Goal: Find specific page/section: Find specific page/section

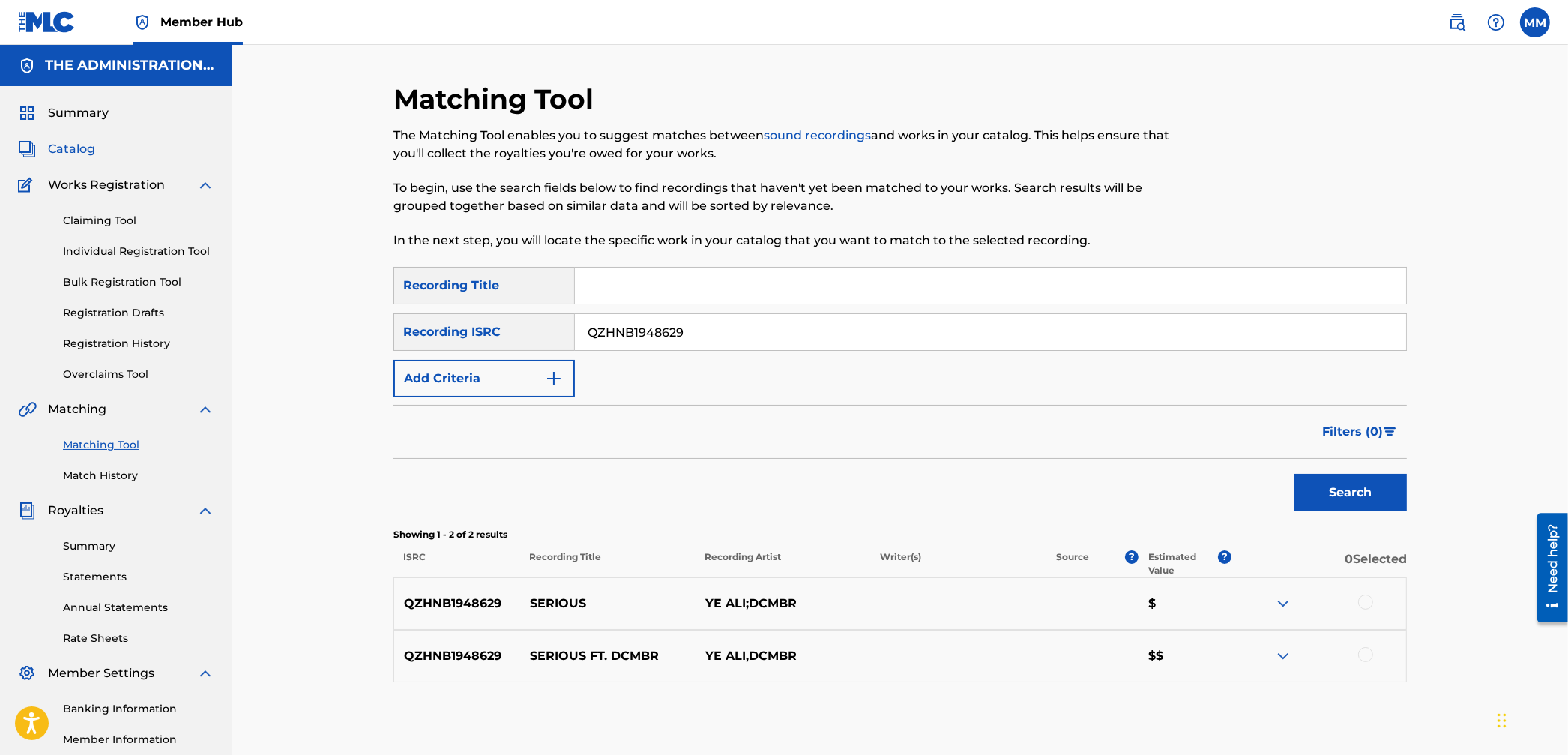
click at [82, 154] on span "Catalog" at bounding box center [71, 148] width 47 height 18
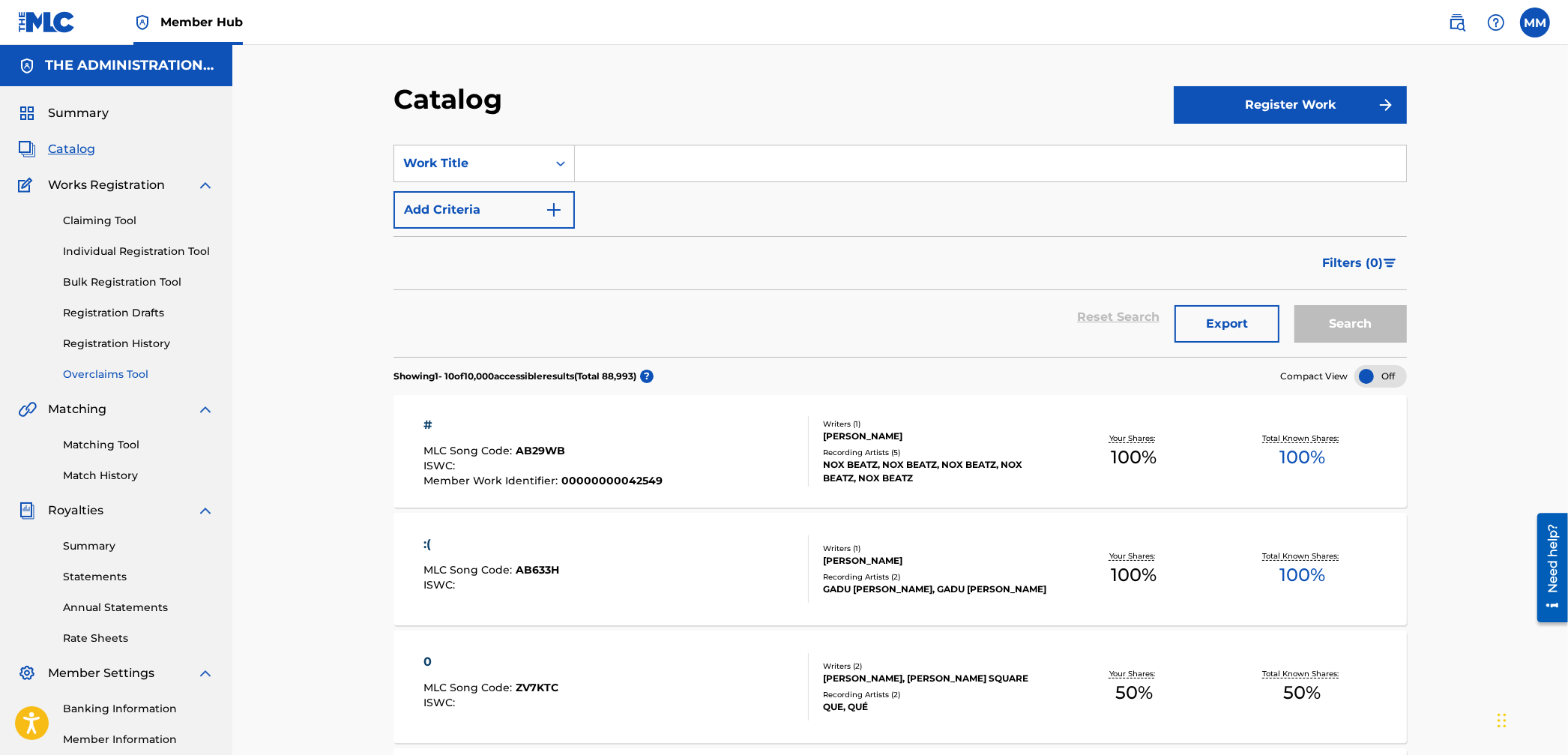
click at [97, 371] on link "Overclaims Tool" at bounding box center [138, 374] width 151 height 15
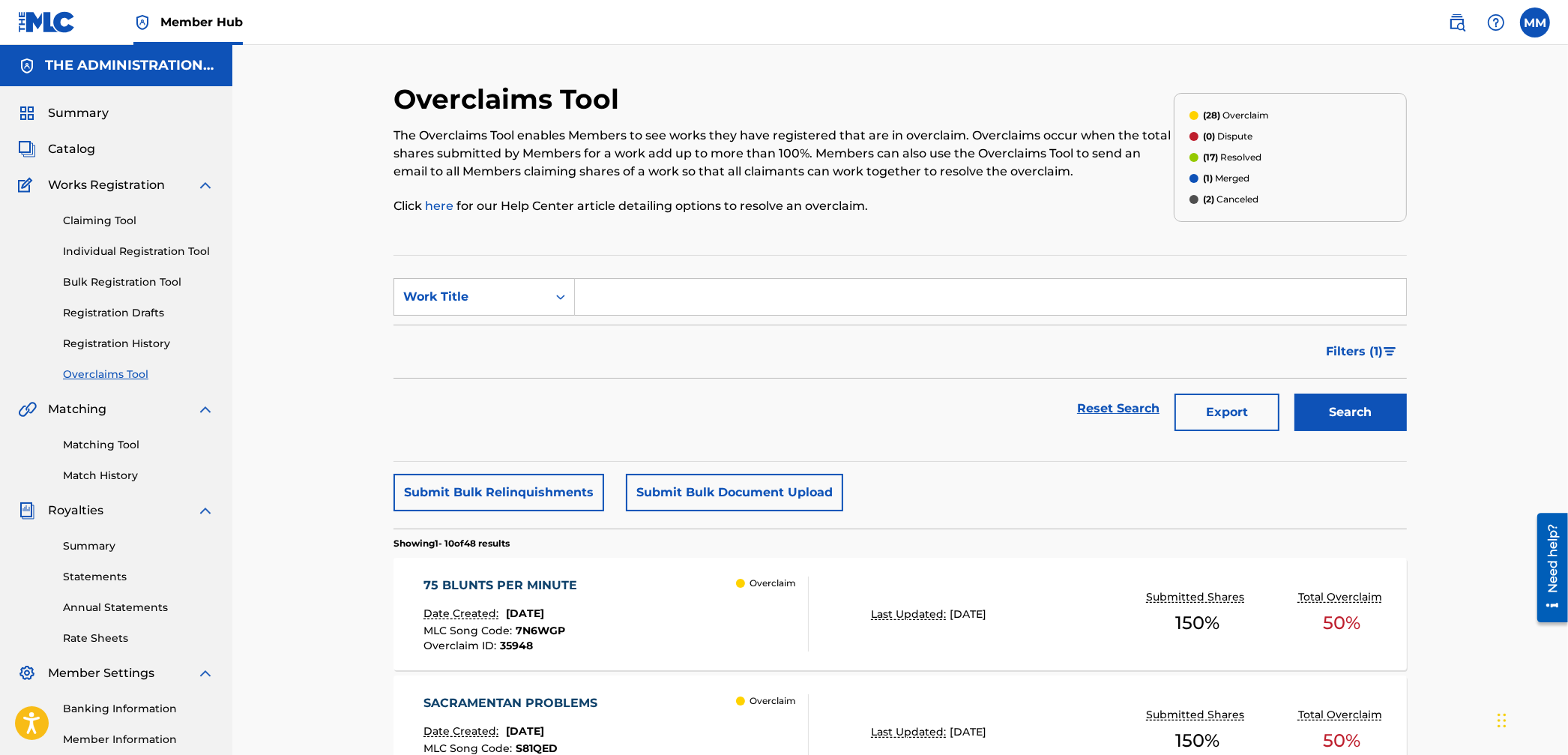
click at [653, 311] on input "Search Form" at bounding box center [991, 296] width 832 height 36
type input "ebt"
click at [1294, 393] on button "Search" at bounding box center [1350, 412] width 113 height 38
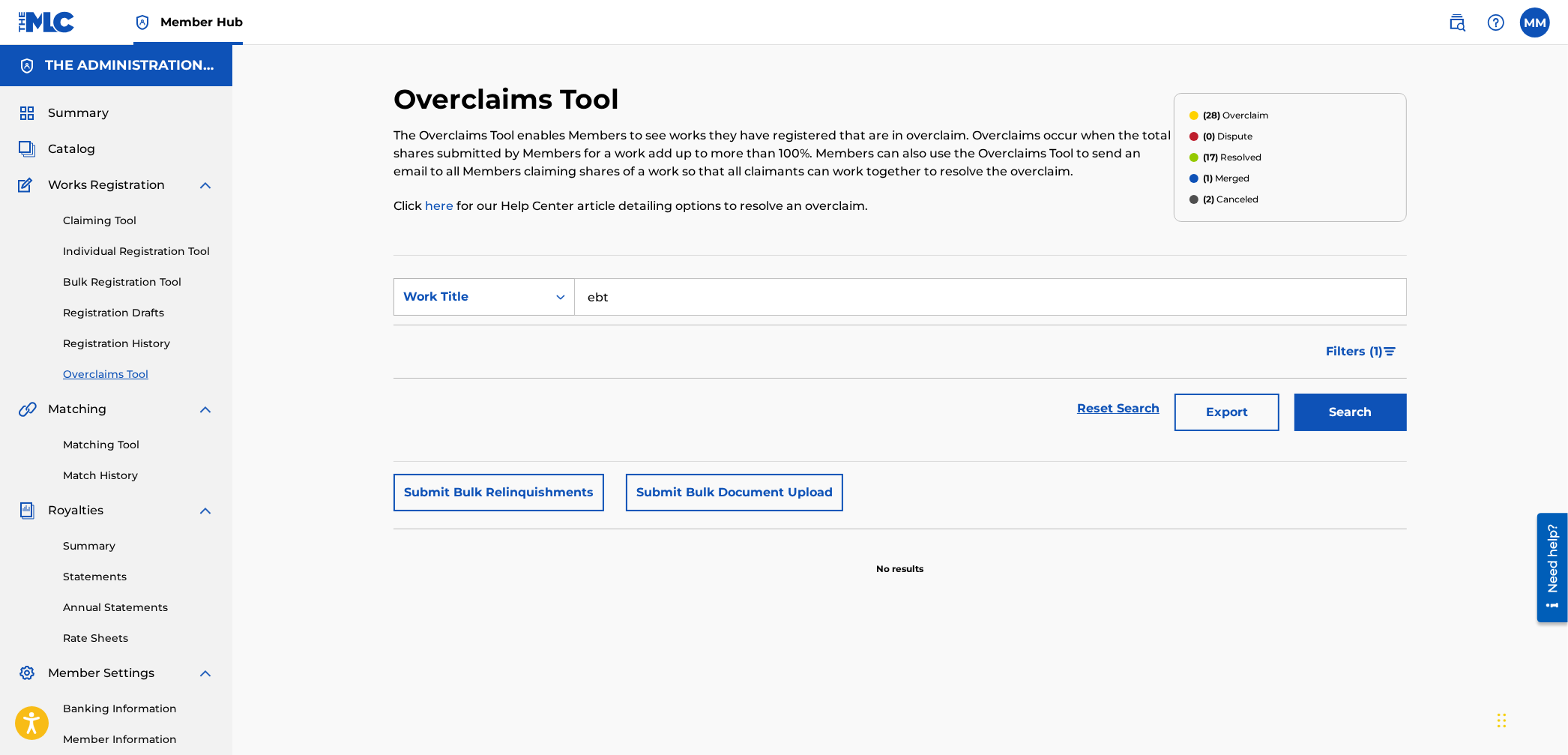
click at [528, 306] on div "Work Title" at bounding box center [471, 297] width 135 height 18
click at [504, 340] on div "MLC Song Code" at bounding box center [484, 334] width 180 height 38
click at [687, 296] on input "Search Form" at bounding box center [991, 296] width 832 height 36
paste input "ES42Y5"
type input "ES42Y5"
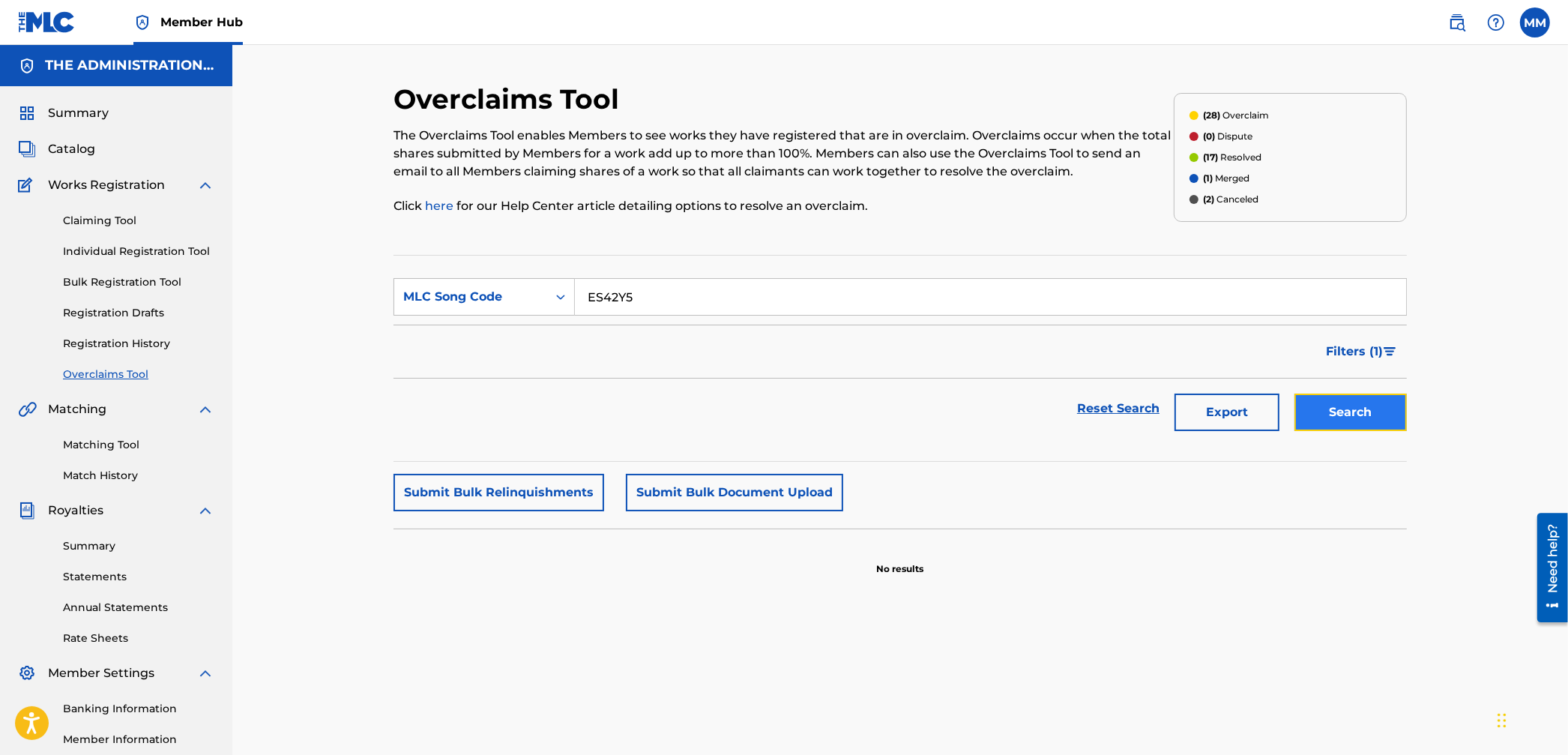
click at [1343, 411] on button "Search" at bounding box center [1350, 412] width 113 height 38
click at [71, 138] on div "Summary Catalog Works Registration Claiming Tool Individual Registration Tool B…" at bounding box center [116, 472] width 232 height 771
click at [71, 144] on span "Catalog" at bounding box center [71, 148] width 47 height 18
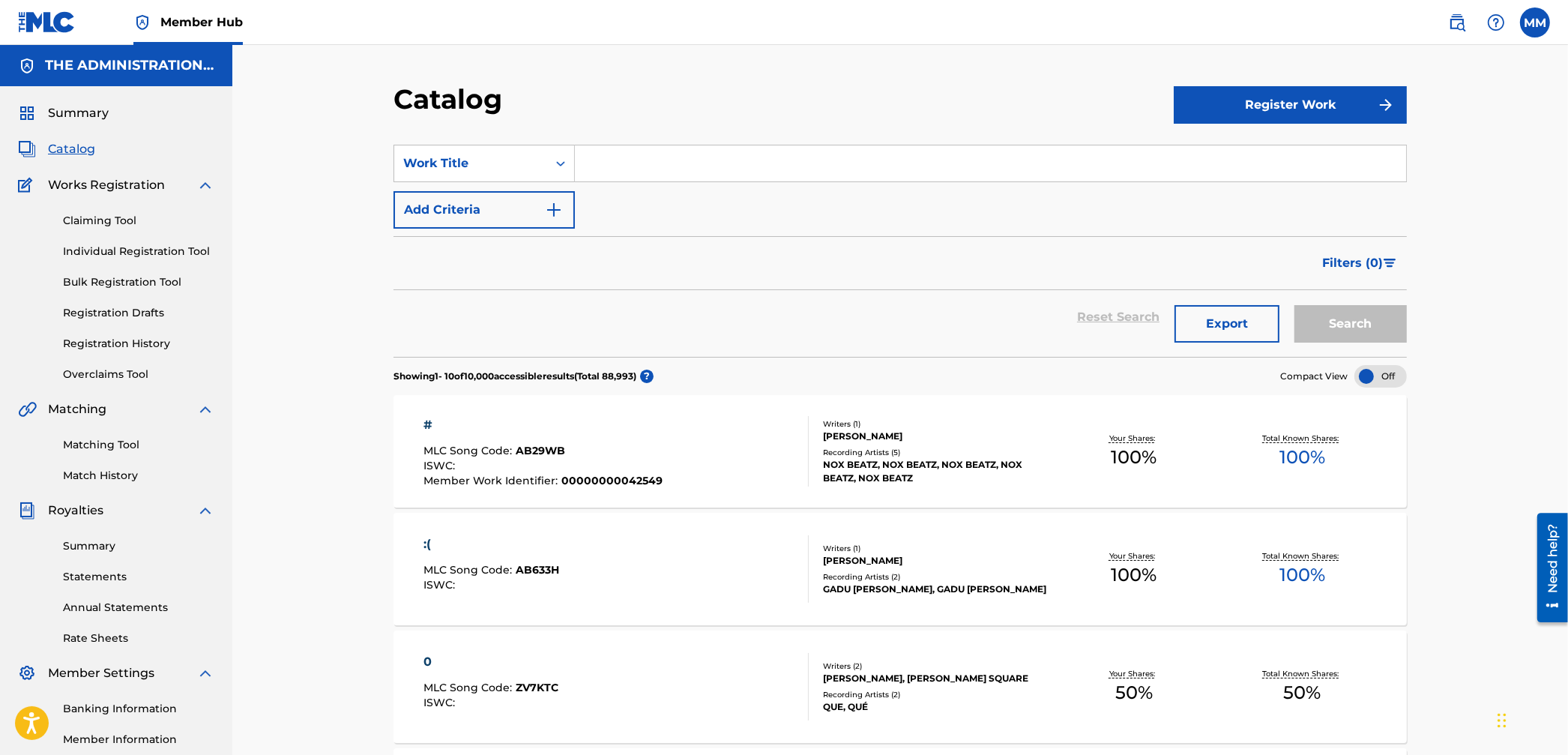
click at [628, 167] on input "Search Form" at bounding box center [991, 163] width 832 height 36
type input "EBT"
click at [1294, 306] on button "Search" at bounding box center [1350, 324] width 113 height 38
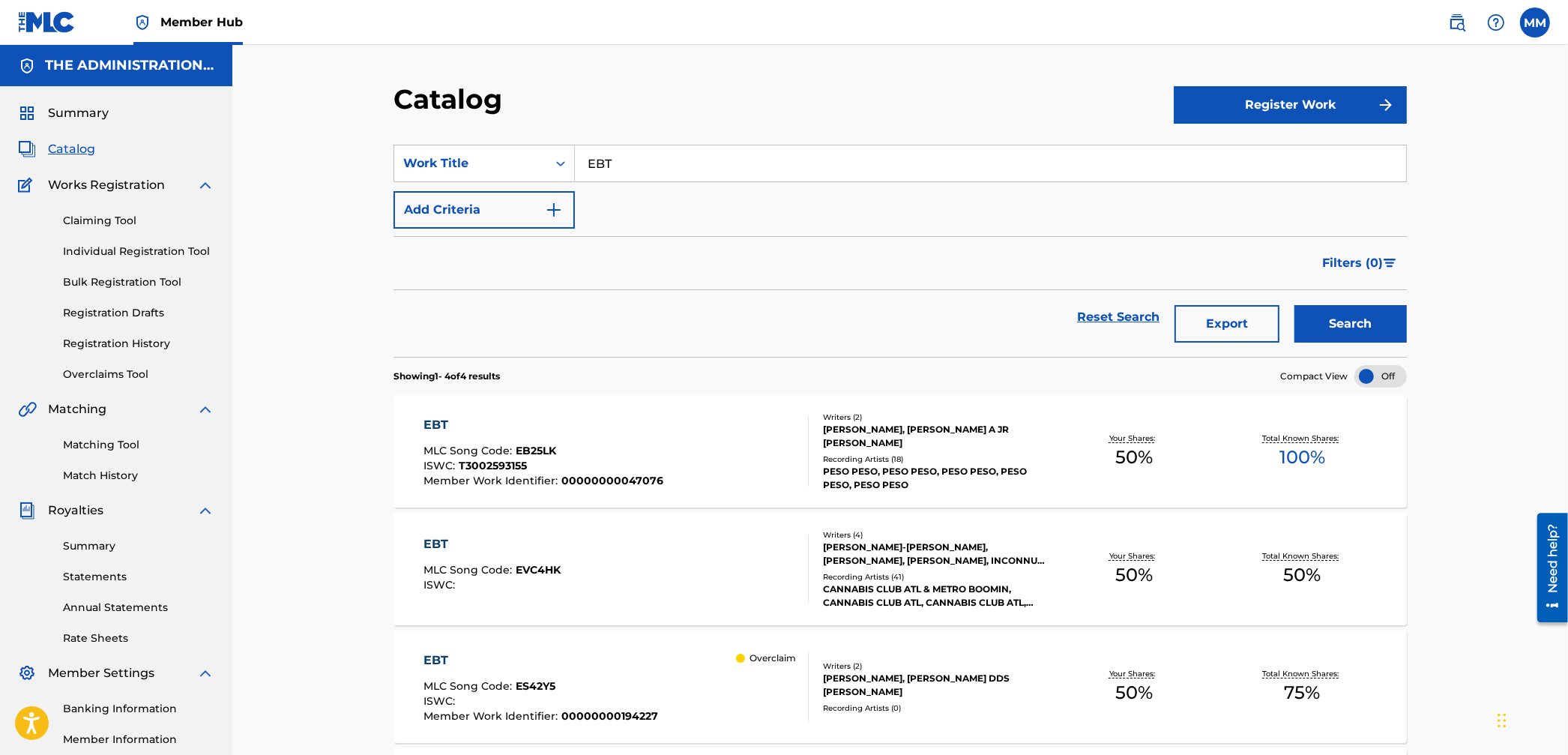
click at [292, 380] on div "Catalog Register Work SearchWithCriteria2e277a0d-e8b6-4683-a70b-c4f273abac2e Wo…" at bounding box center [900, 488] width 1336 height 886
